Goal: Transaction & Acquisition: Purchase product/service

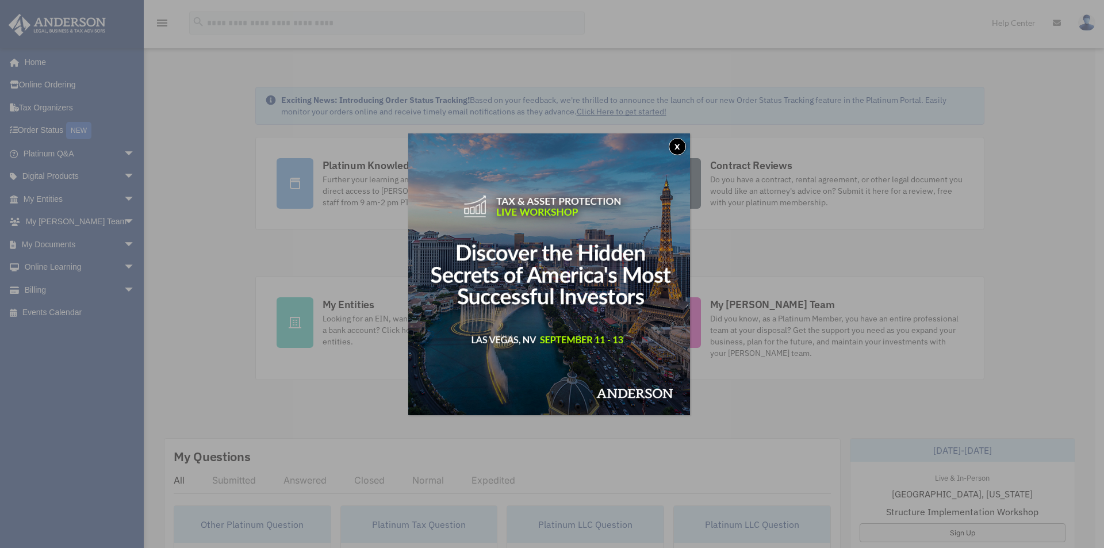
click at [676, 146] on button "x" at bounding box center [677, 146] width 17 height 17
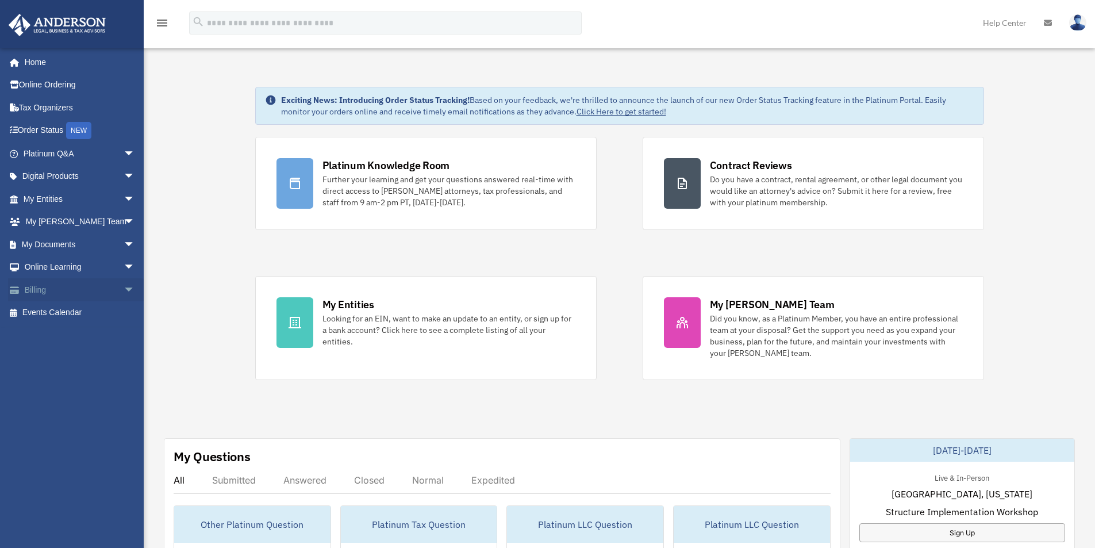
click at [73, 288] on link "Billing arrow_drop_down" at bounding box center [80, 289] width 144 height 23
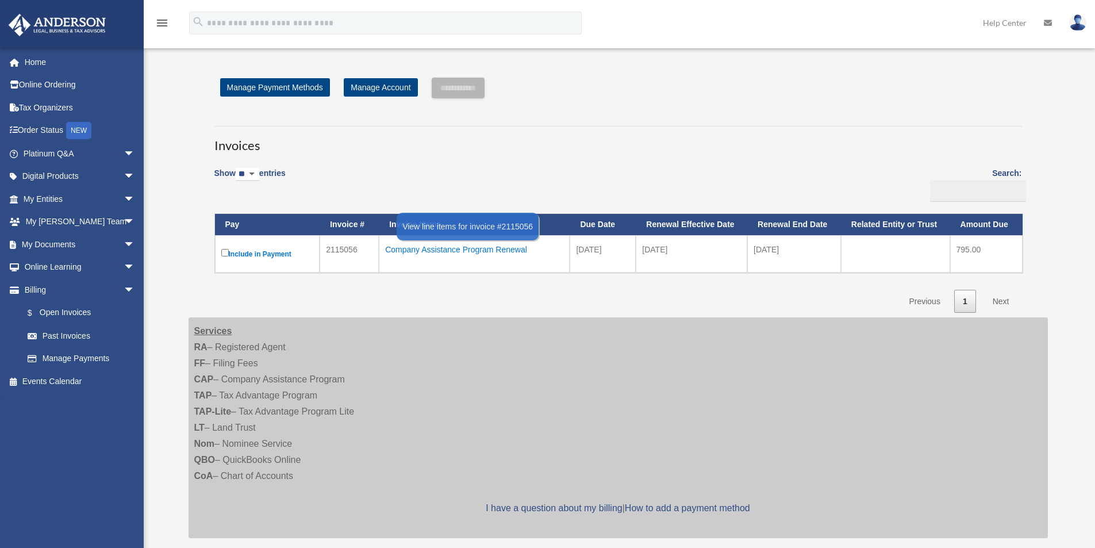
click at [424, 246] on div "Company Assistance Program Renewal" at bounding box center [474, 250] width 178 height 16
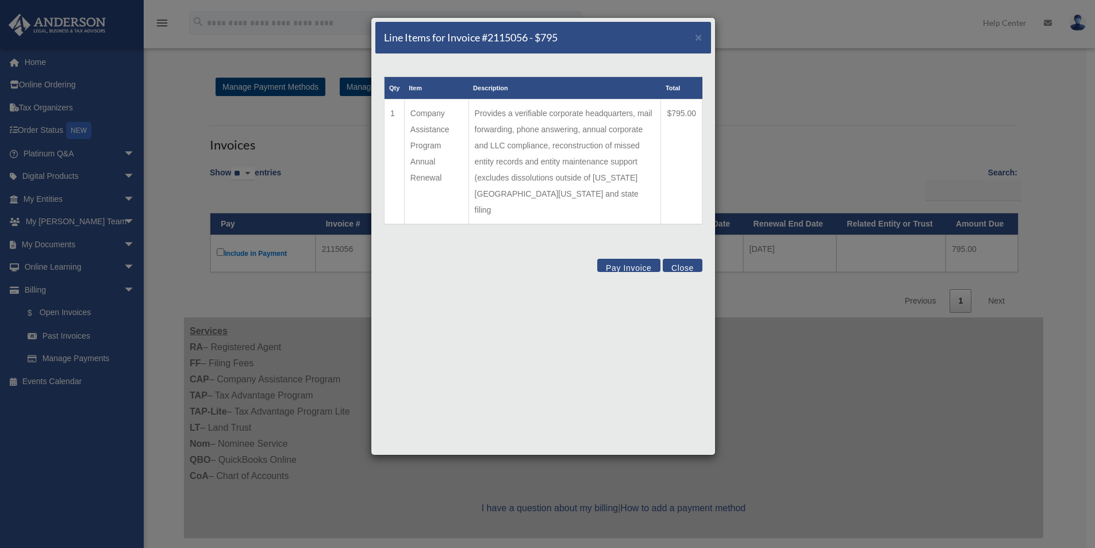
click at [688, 259] on button "Close" at bounding box center [683, 265] width 40 height 13
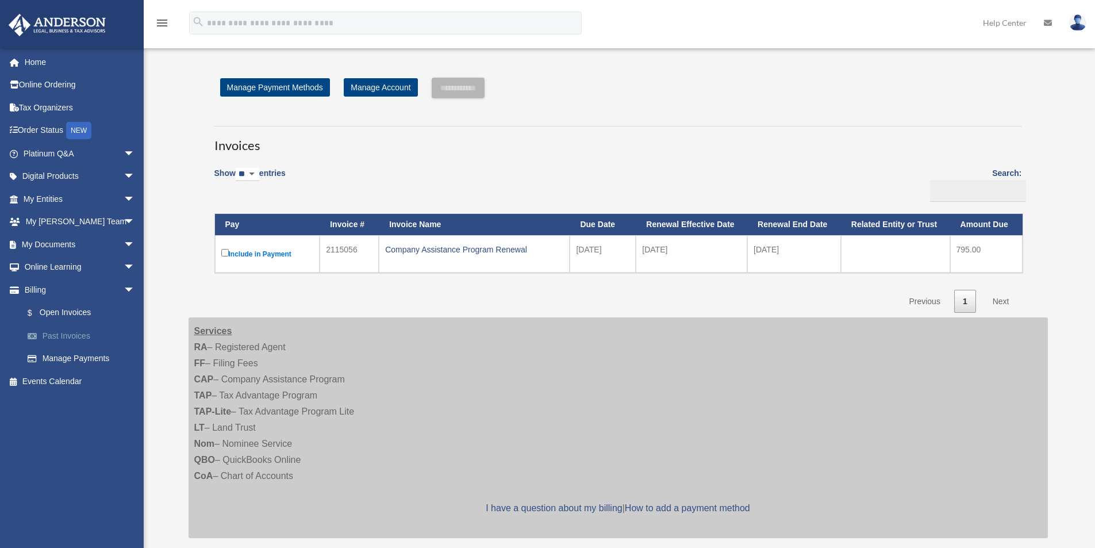
click at [71, 336] on link "Past Invoices" at bounding box center [84, 335] width 136 height 23
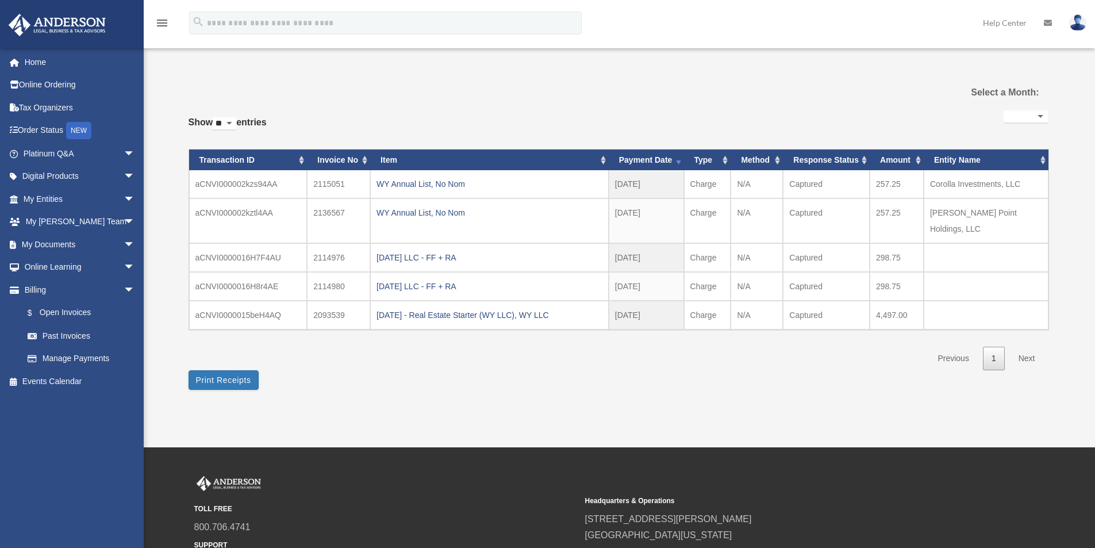
select select
click at [79, 317] on link "$ Open Invoices" at bounding box center [84, 313] width 136 height 24
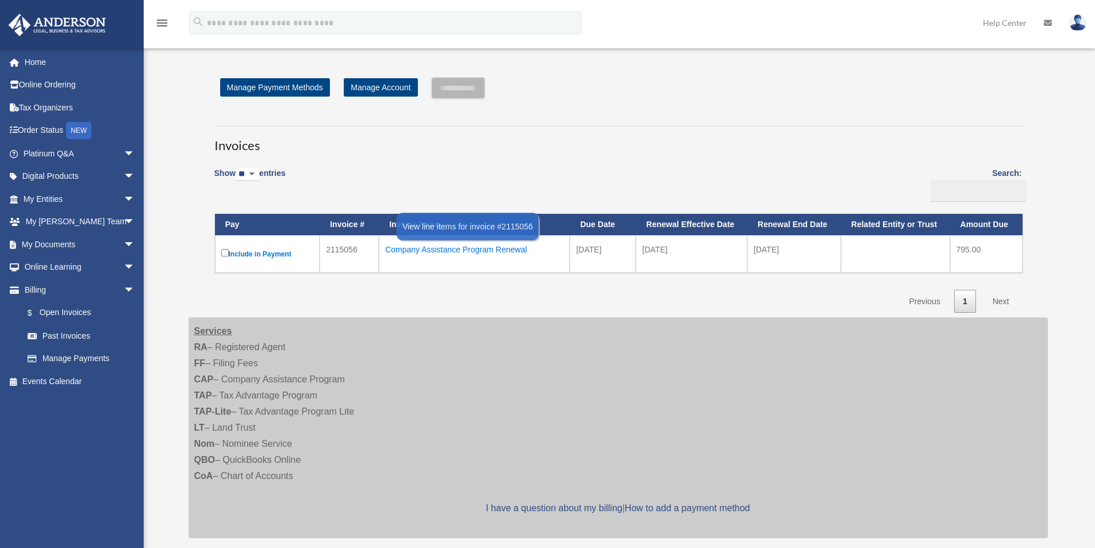
click at [496, 253] on div "Company Assistance Program Renewal" at bounding box center [474, 250] width 178 height 16
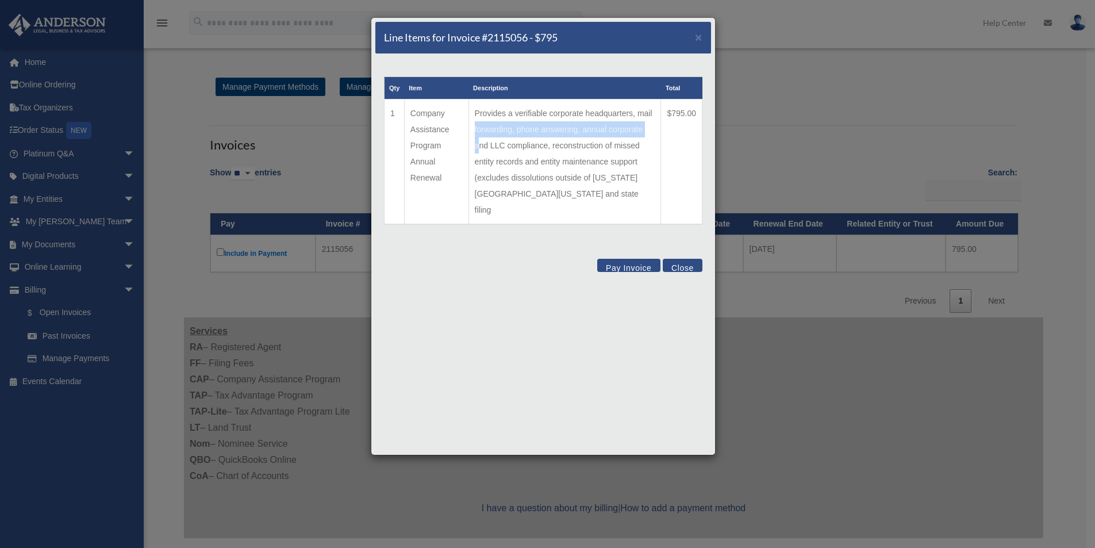
drag, startPoint x: 494, startPoint y: 129, endPoint x: 519, endPoint y: 141, distance: 27.5
click at [519, 141] on td "Provides a verifiable corporate headquarters, mail forwarding, phone answering,…" at bounding box center [565, 161] width 193 height 125
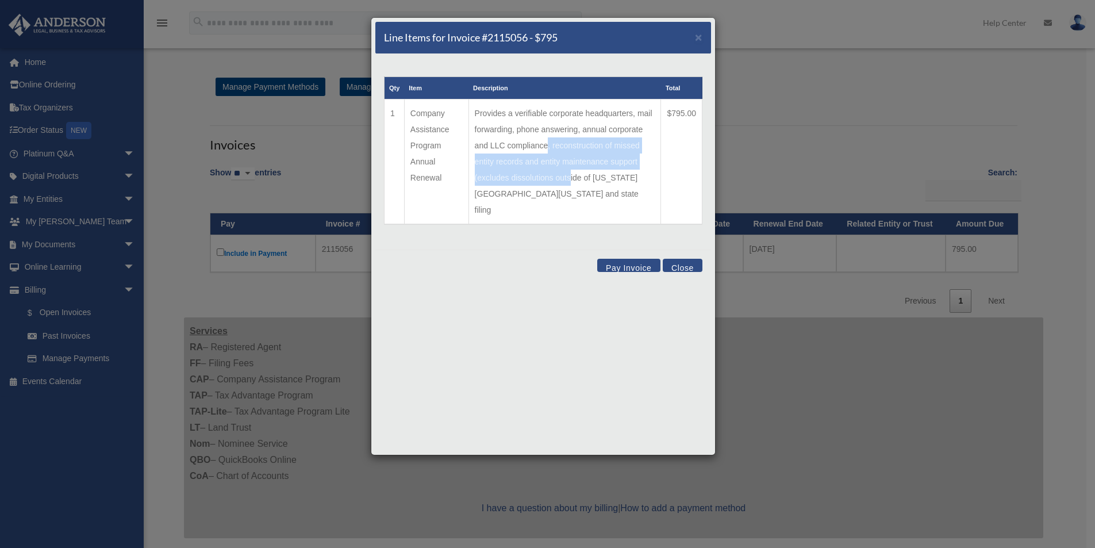
drag, startPoint x: 585, startPoint y: 144, endPoint x: 602, endPoint y: 170, distance: 30.8
click at [602, 170] on td "Provides a verifiable corporate headquarters, mail forwarding, phone answering,…" at bounding box center [565, 161] width 193 height 125
drag, startPoint x: 513, startPoint y: 162, endPoint x: 582, endPoint y: 184, distance: 72.4
click at [582, 184] on td "Provides a verifiable corporate headquarters, mail forwarding, phone answering,…" at bounding box center [565, 161] width 193 height 125
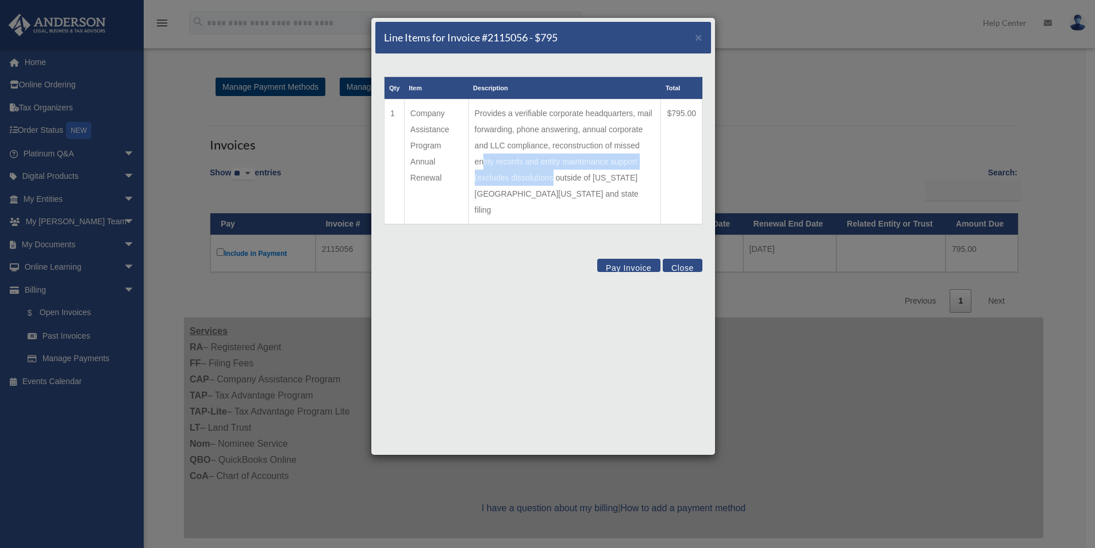
click at [582, 184] on td "Provides a verifiable corporate headquarters, mail forwarding, phone answering,…" at bounding box center [565, 161] width 193 height 125
click at [623, 259] on button "Pay Invoice" at bounding box center [628, 265] width 63 height 13
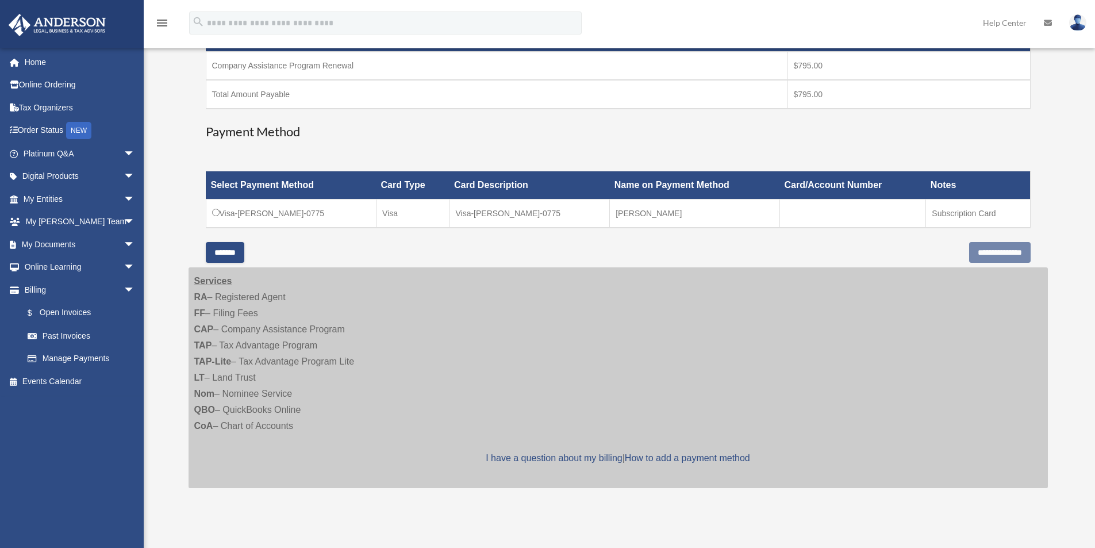
scroll to position [288, 0]
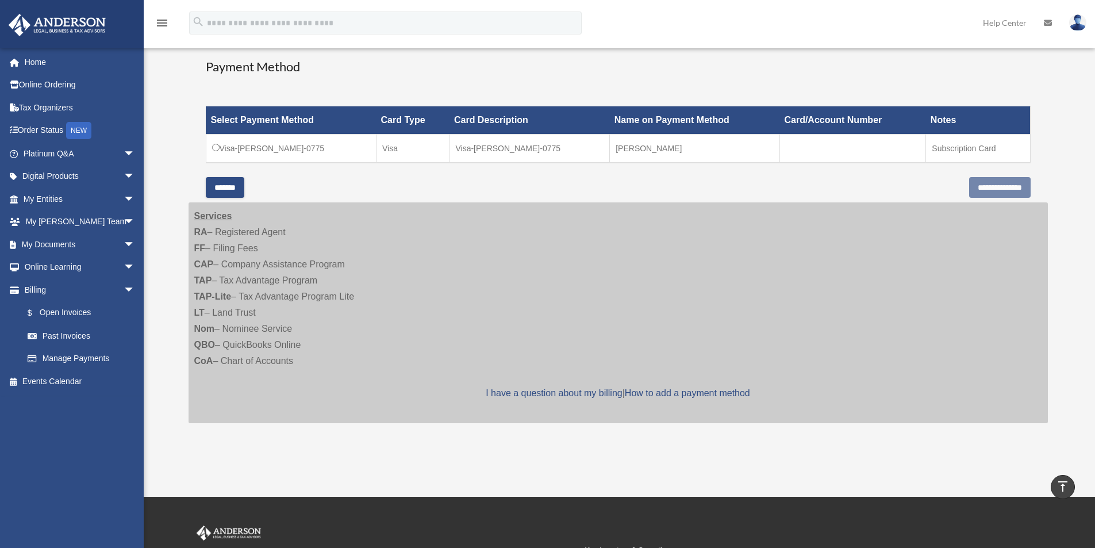
click at [308, 154] on td "Visa-[PERSON_NAME]-0775" at bounding box center [291, 149] width 171 height 29
click at [303, 150] on td "Visa-[PERSON_NAME]-0775" at bounding box center [291, 149] width 171 height 29
click at [213, 149] on td "Visa-[PERSON_NAME]-0775" at bounding box center [291, 149] width 171 height 29
click at [984, 186] on input "**********" at bounding box center [1000, 187] width 62 height 21
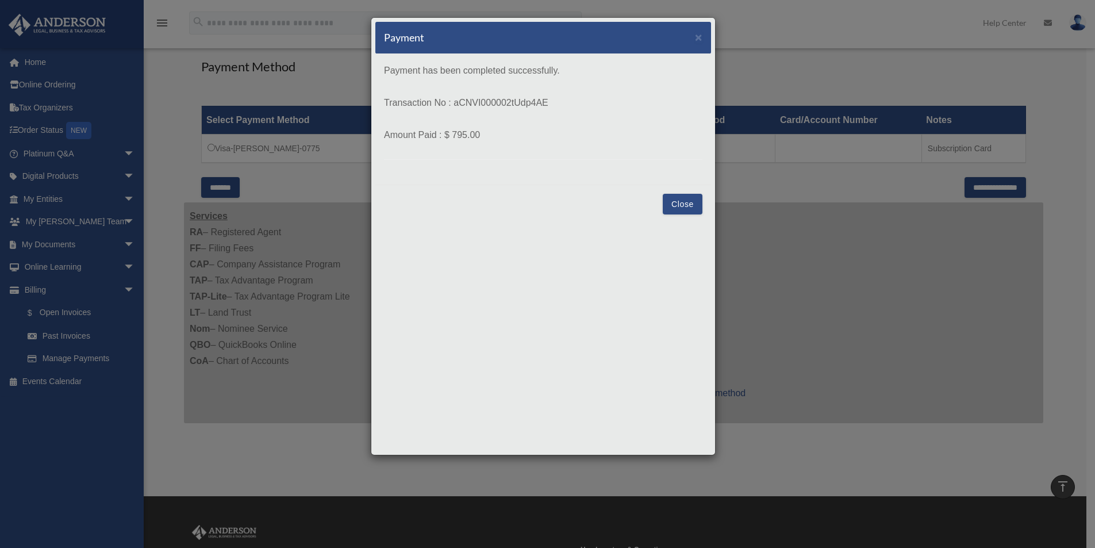
click at [679, 201] on button "Close" at bounding box center [683, 204] width 40 height 21
